Goal: Find specific page/section: Find specific page/section

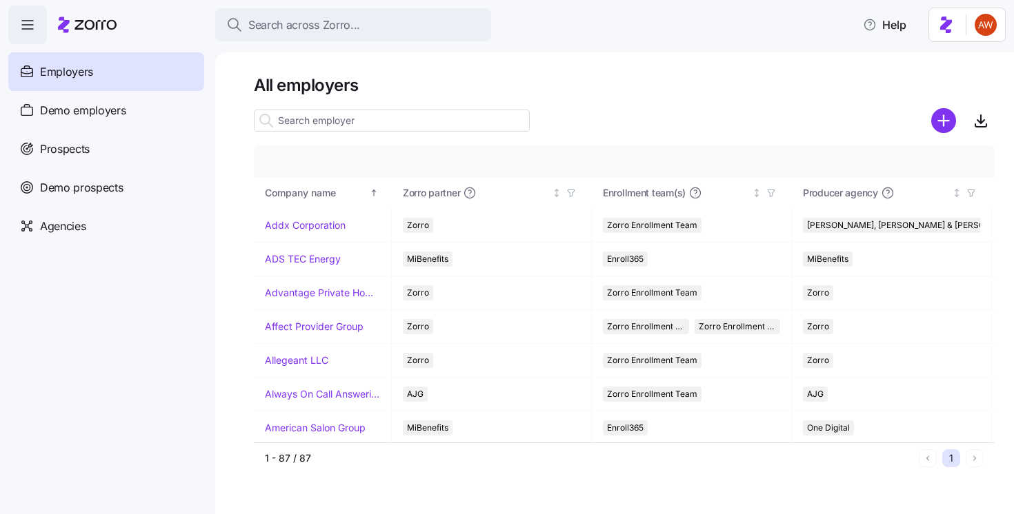
click at [306, 19] on span "Search across Zorro..." at bounding box center [304, 25] width 112 height 17
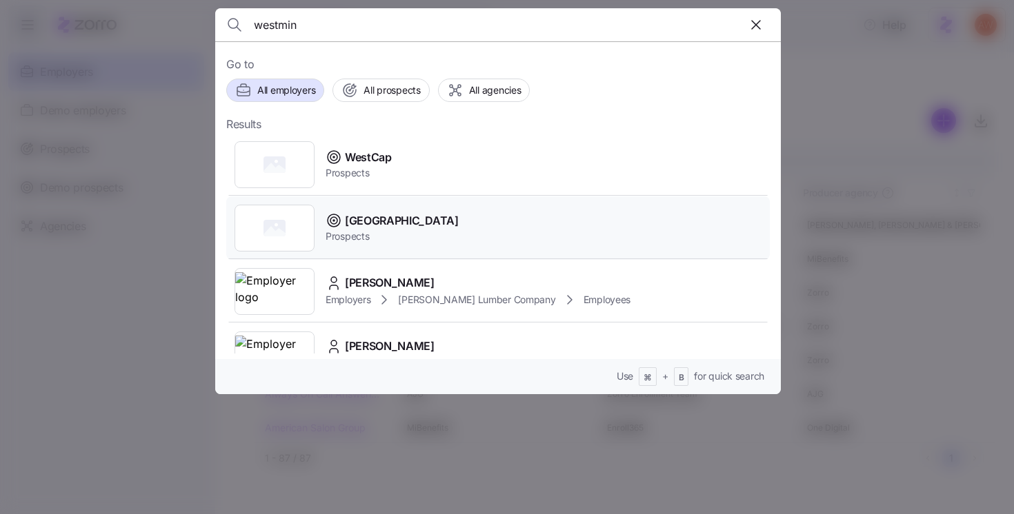
type input "westmin"
click at [394, 220] on span "[GEOGRAPHIC_DATA]" at bounding box center [402, 220] width 114 height 17
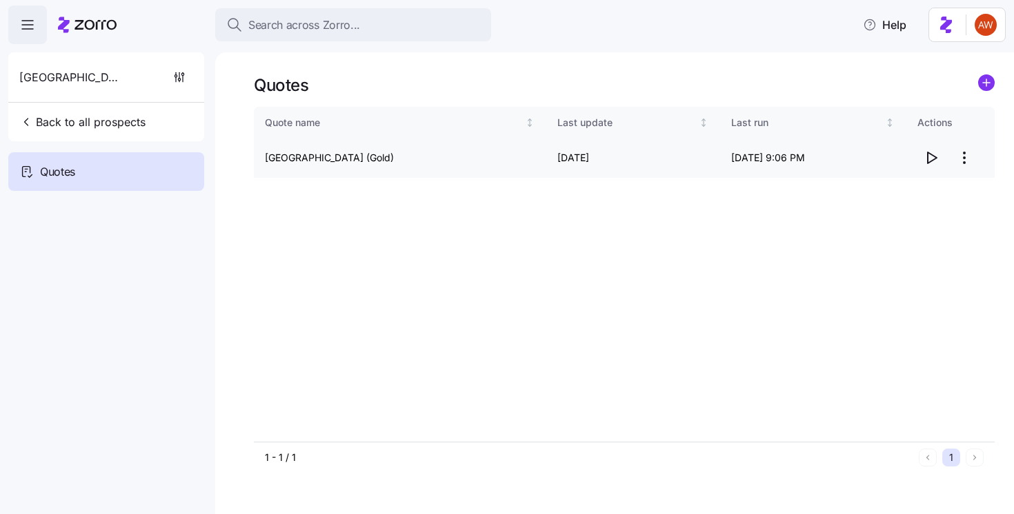
click at [962, 159] on html "Search across Zorro... Help [GEOGRAPHIC_DATA] Back to all prospects Quotes Quot…" at bounding box center [507, 253] width 1014 height 506
click at [705, 308] on html "Search across Zorro... Help [GEOGRAPHIC_DATA] Back to all prospects Quotes Quot…" at bounding box center [507, 253] width 1014 height 506
click at [123, 113] on button "Back to all prospects" at bounding box center [82, 122] width 137 height 28
